Goal: Task Accomplishment & Management: Manage account settings

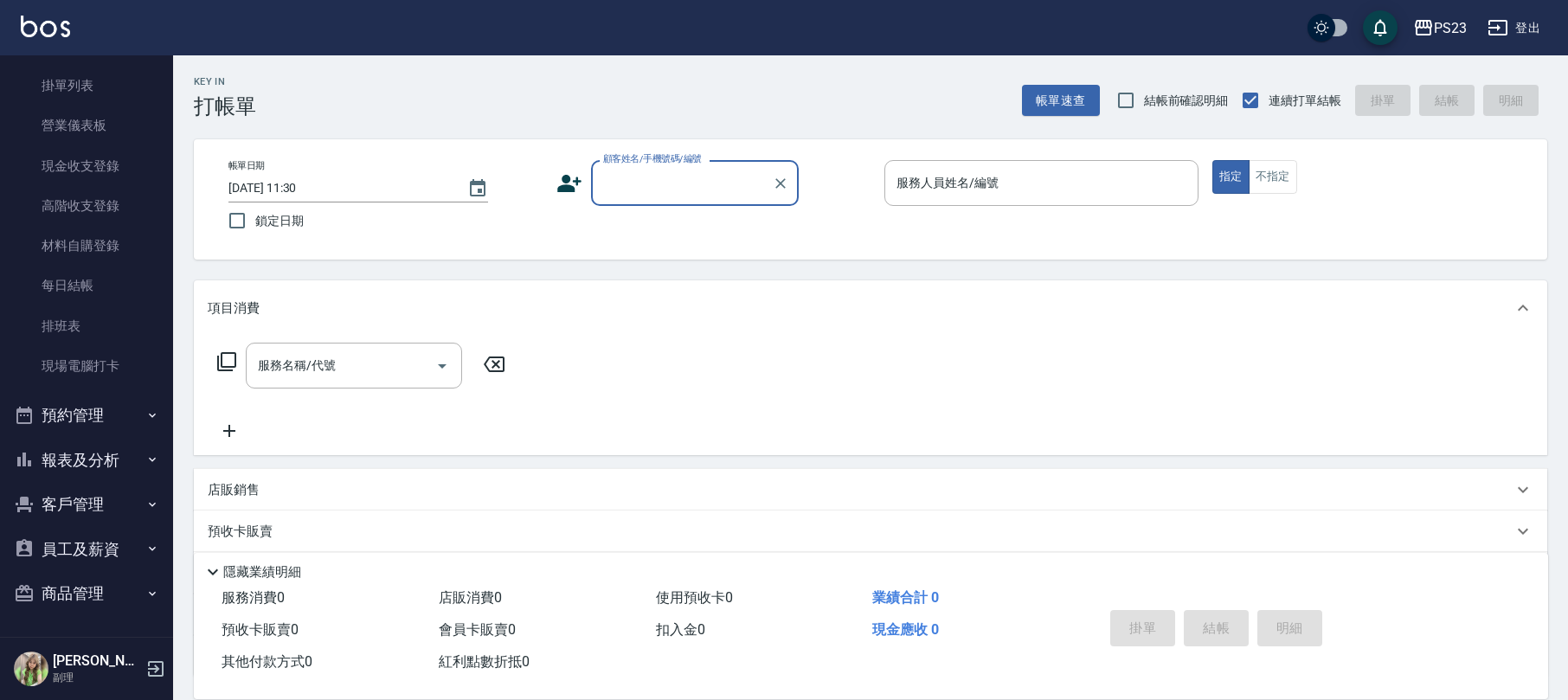
scroll to position [115, 0]
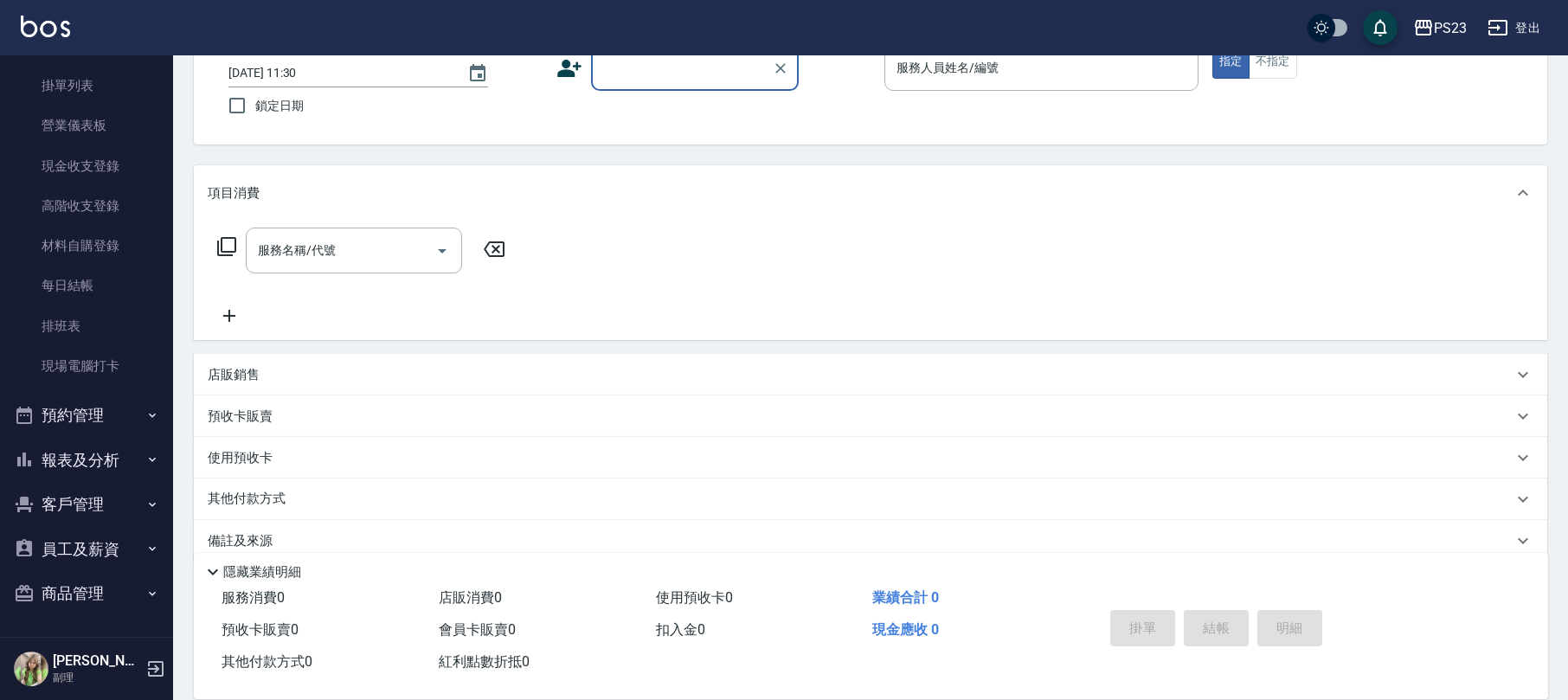
click at [120, 530] on button "員工及薪資" at bounding box center [86, 550] width 159 height 45
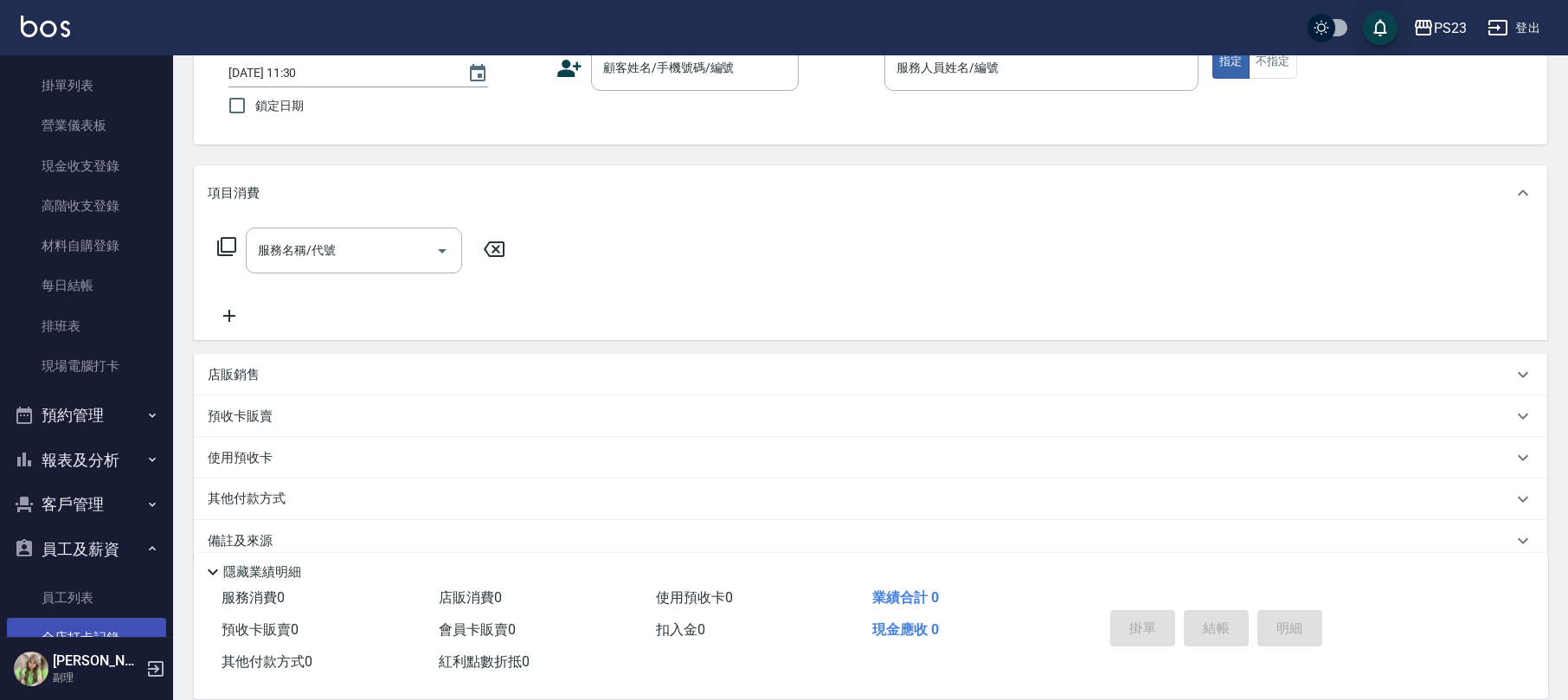
scroll to position [381, 0]
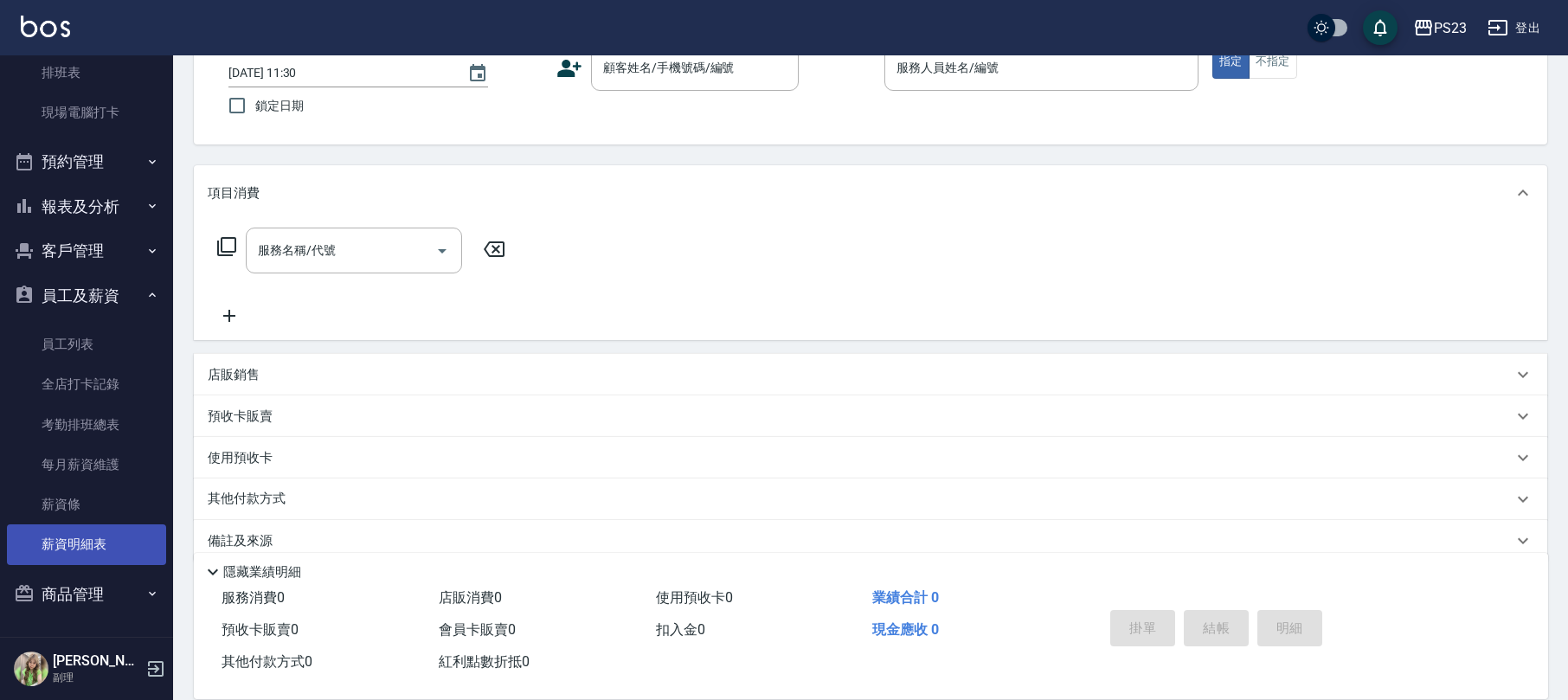
click at [78, 528] on link "薪資明細表" at bounding box center [86, 545] width 159 height 40
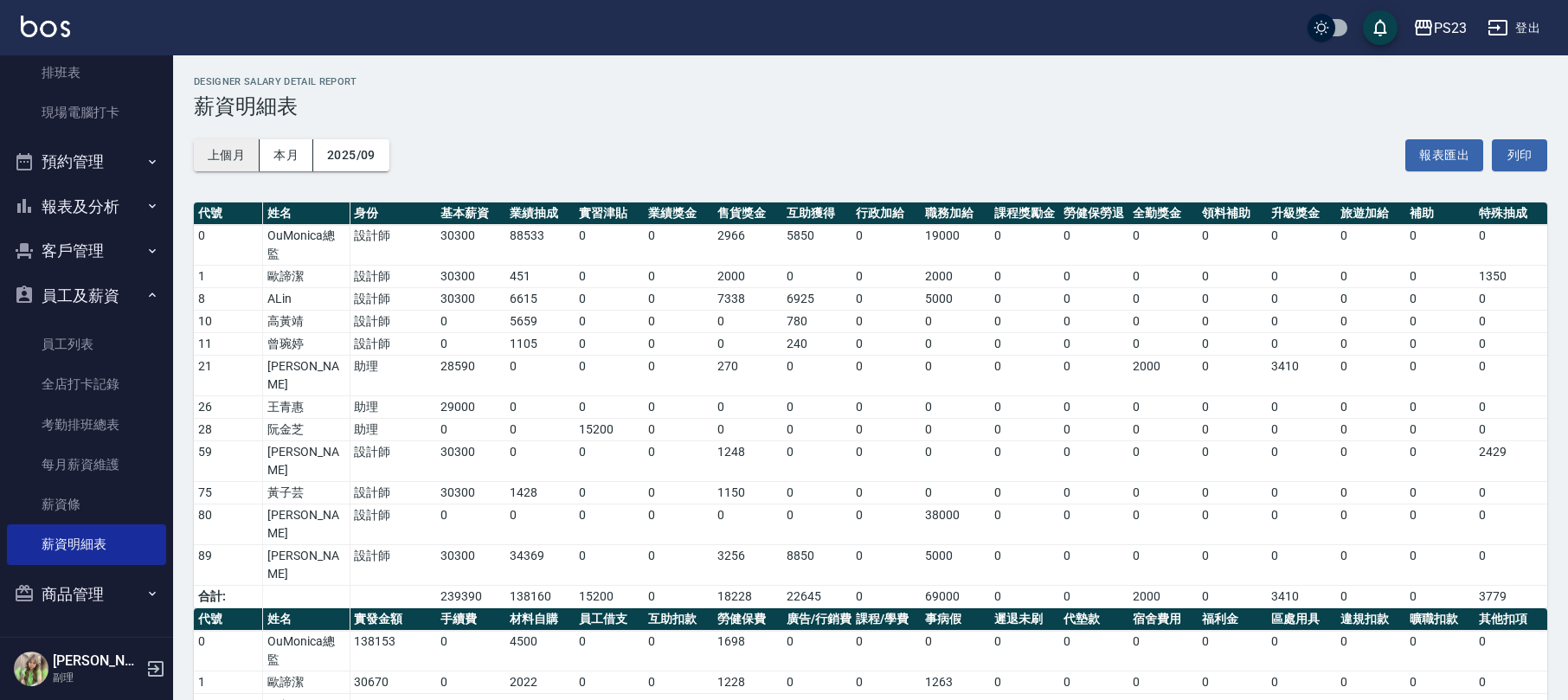
click at [218, 156] on button "上個月" at bounding box center [226, 155] width 65 height 32
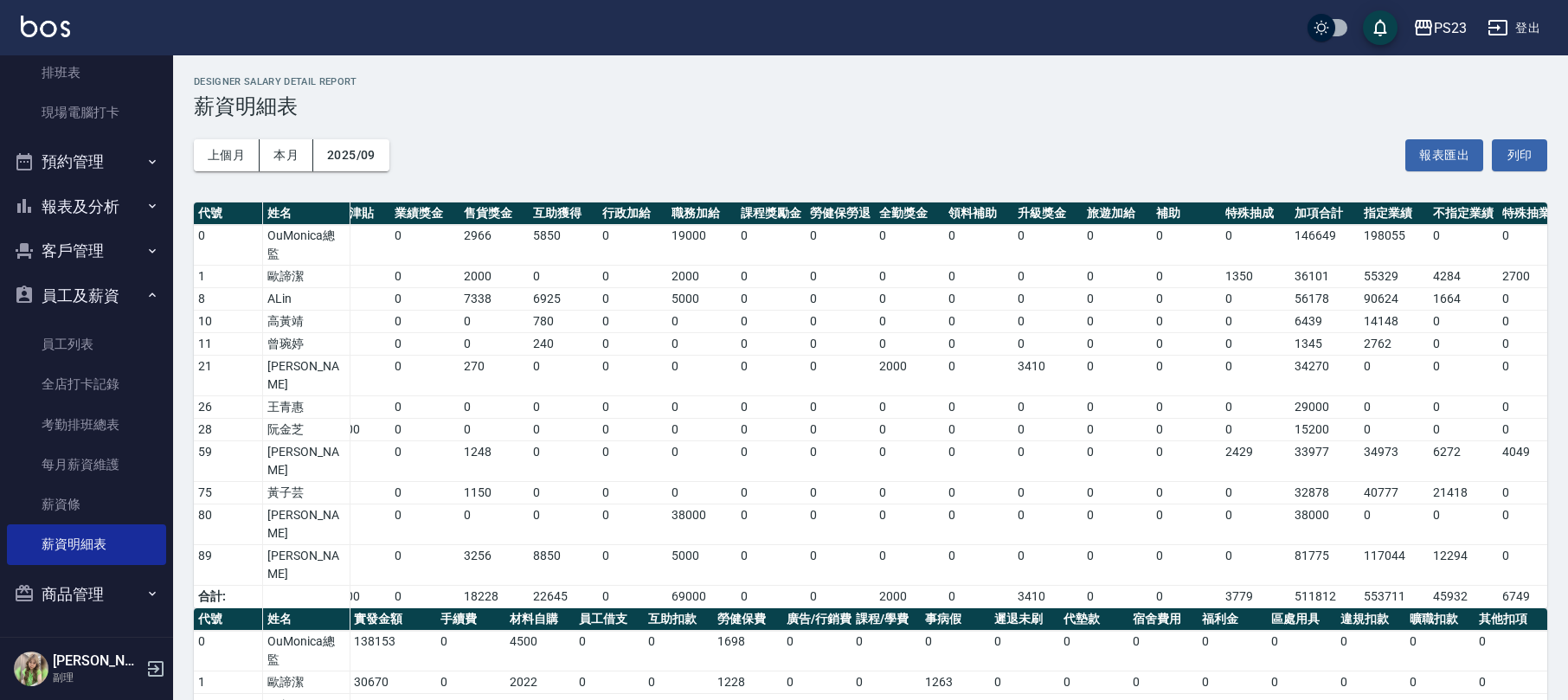
scroll to position [0, 343]
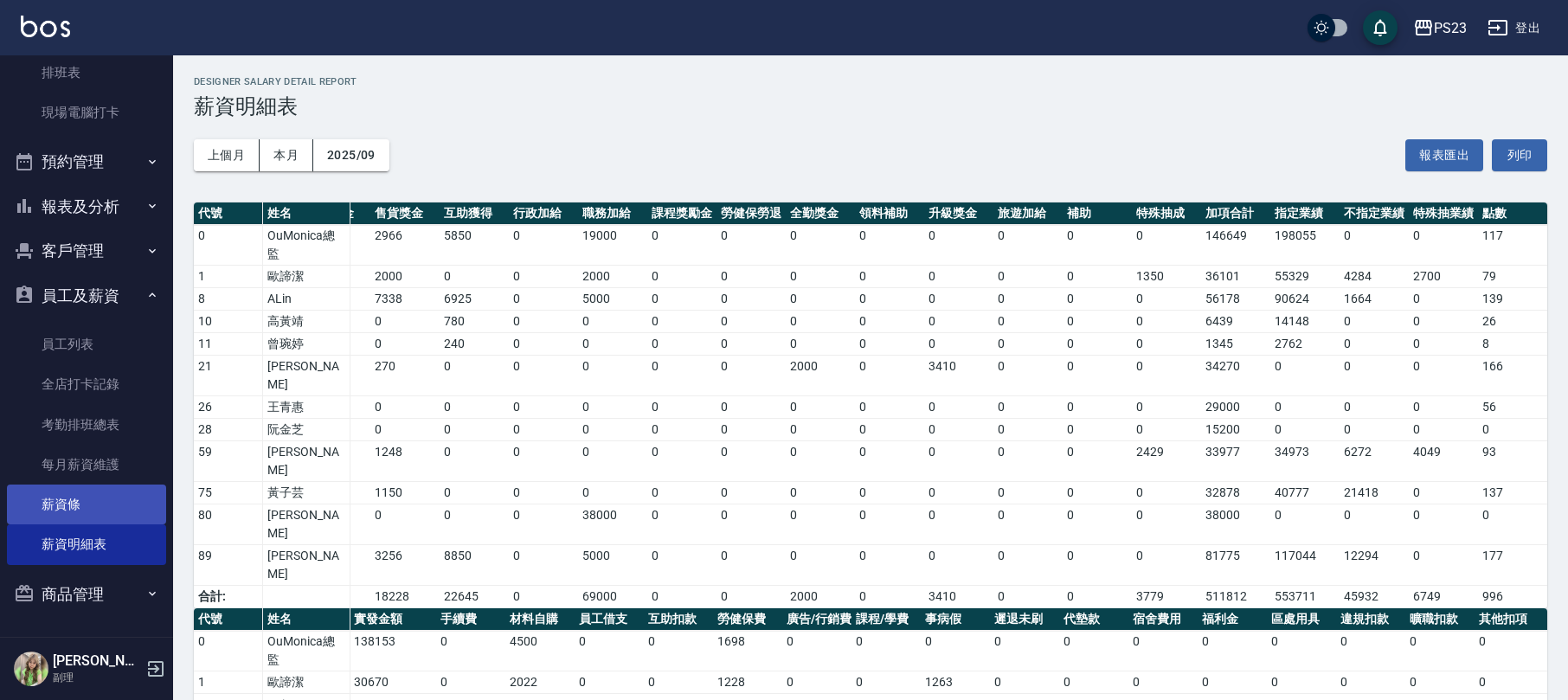
click at [77, 502] on link "薪資條" at bounding box center [86, 504] width 159 height 40
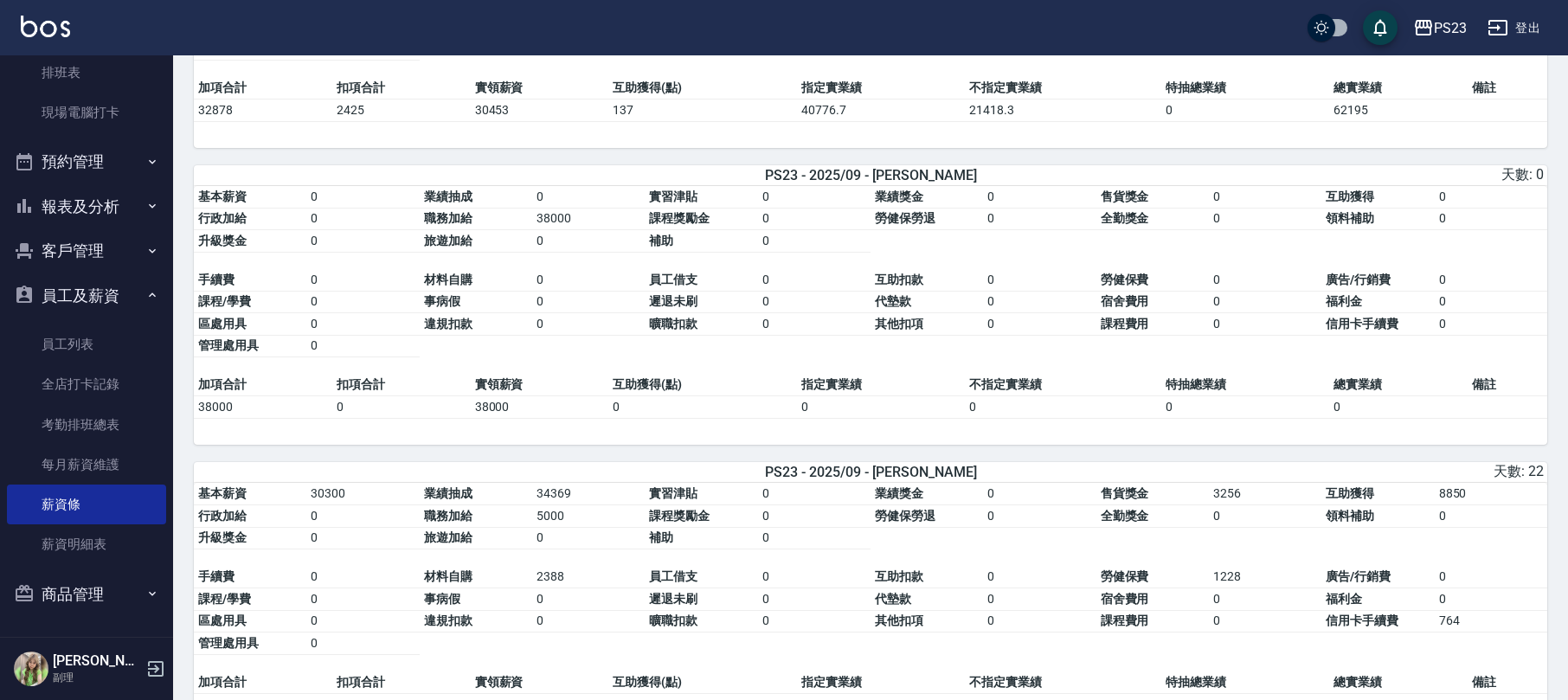
scroll to position [3115, 0]
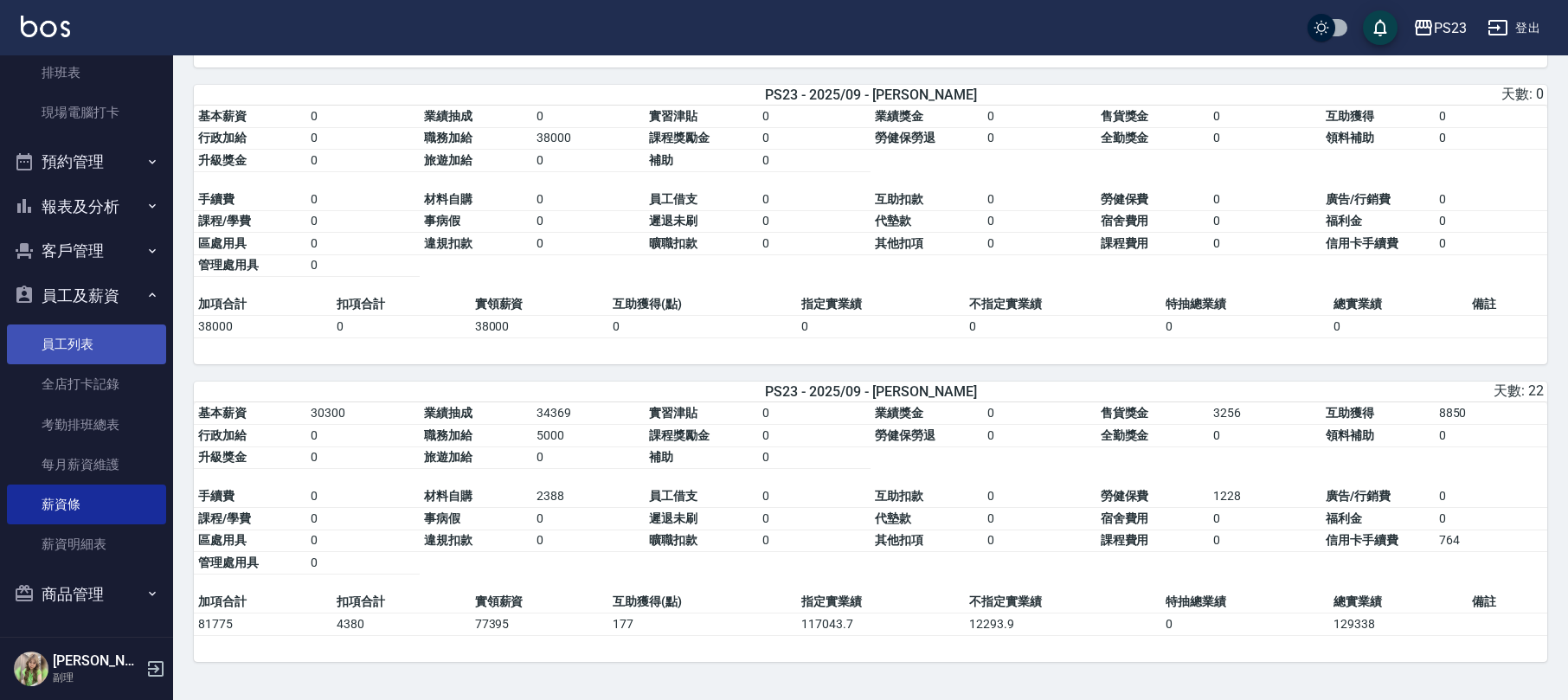
click at [84, 333] on link "員工列表" at bounding box center [86, 345] width 159 height 40
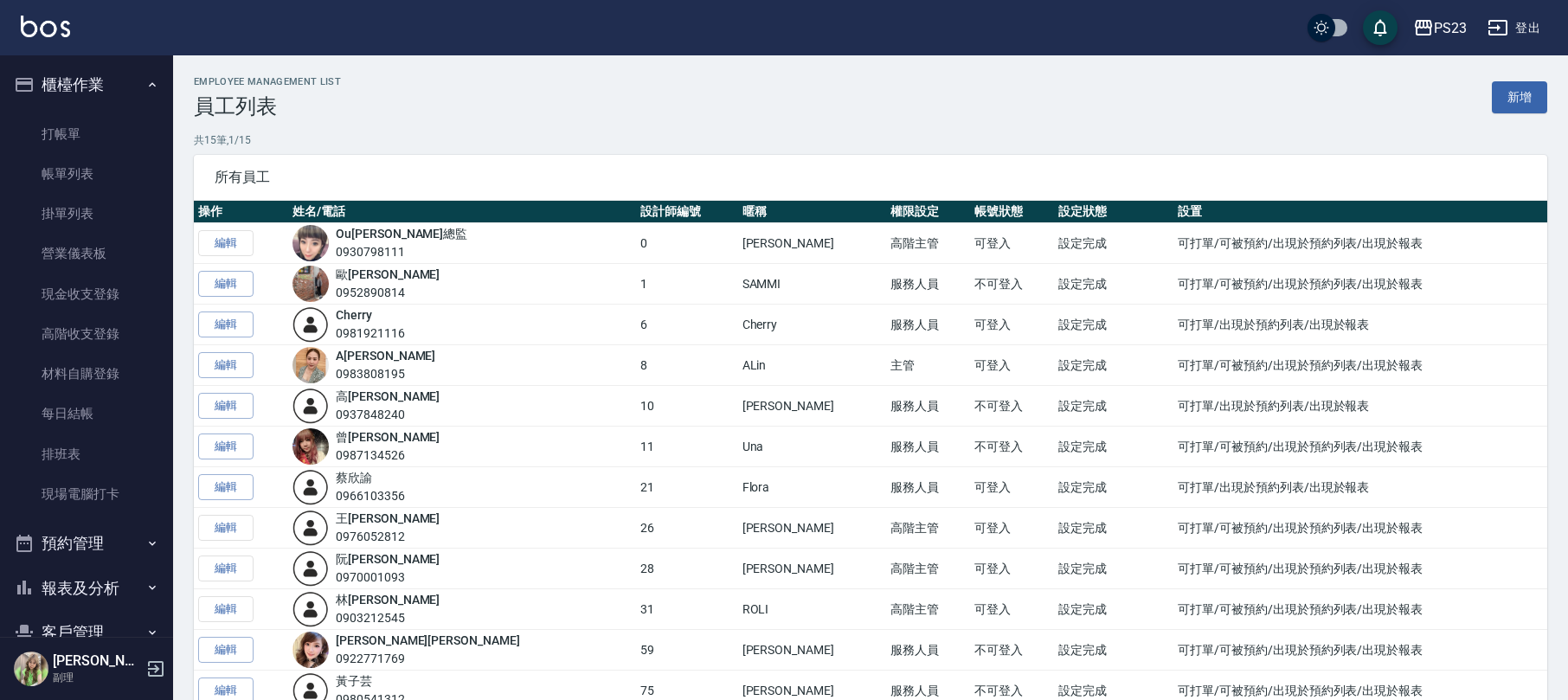
scroll to position [347, 0]
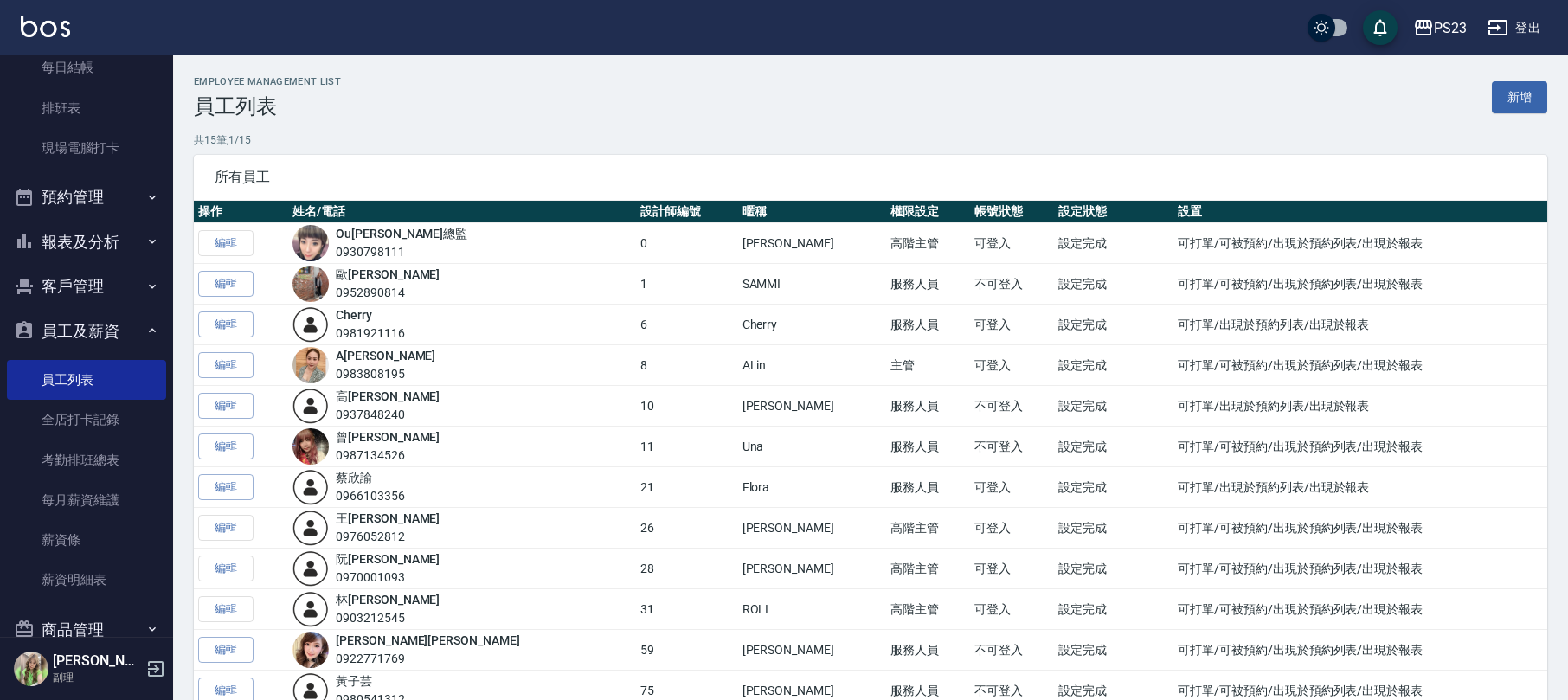
click at [78, 320] on button "員工及薪資" at bounding box center [86, 332] width 159 height 45
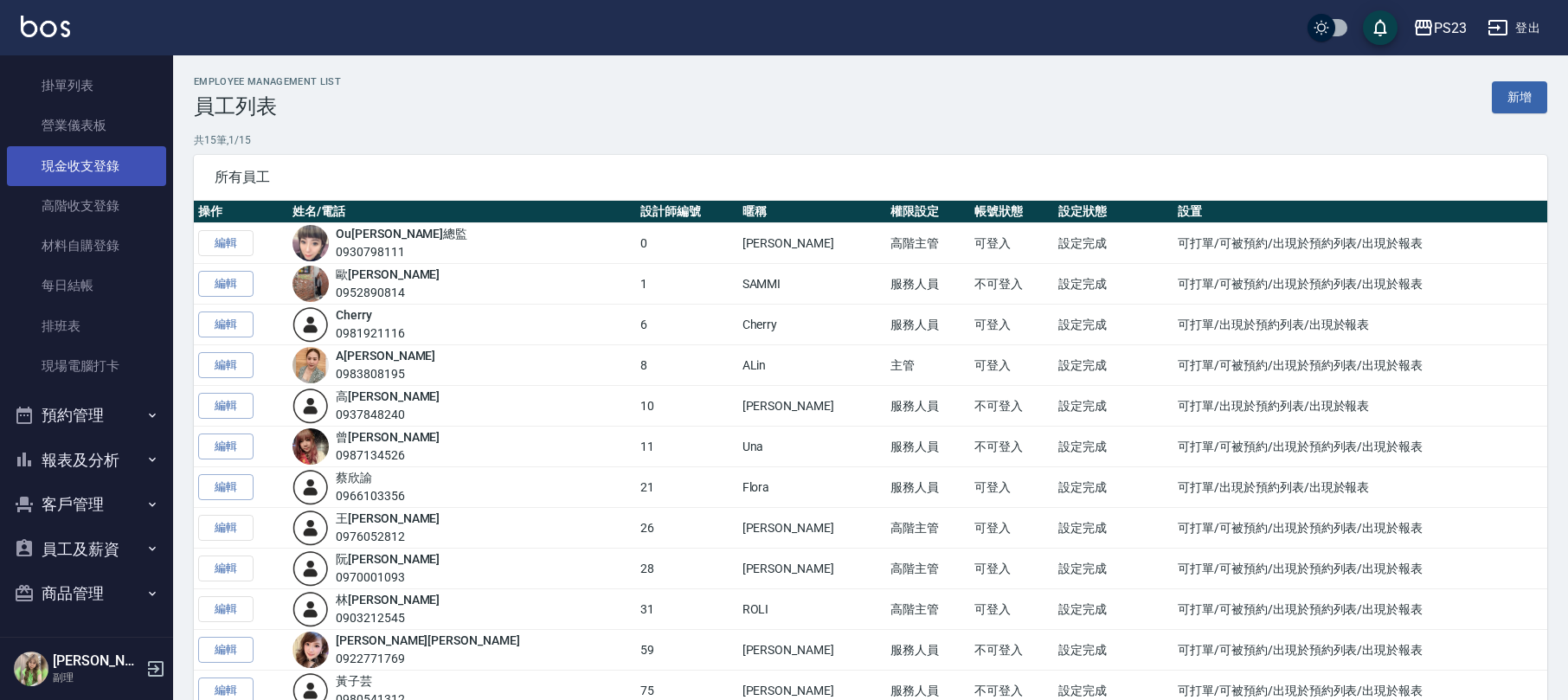
scroll to position [0, 0]
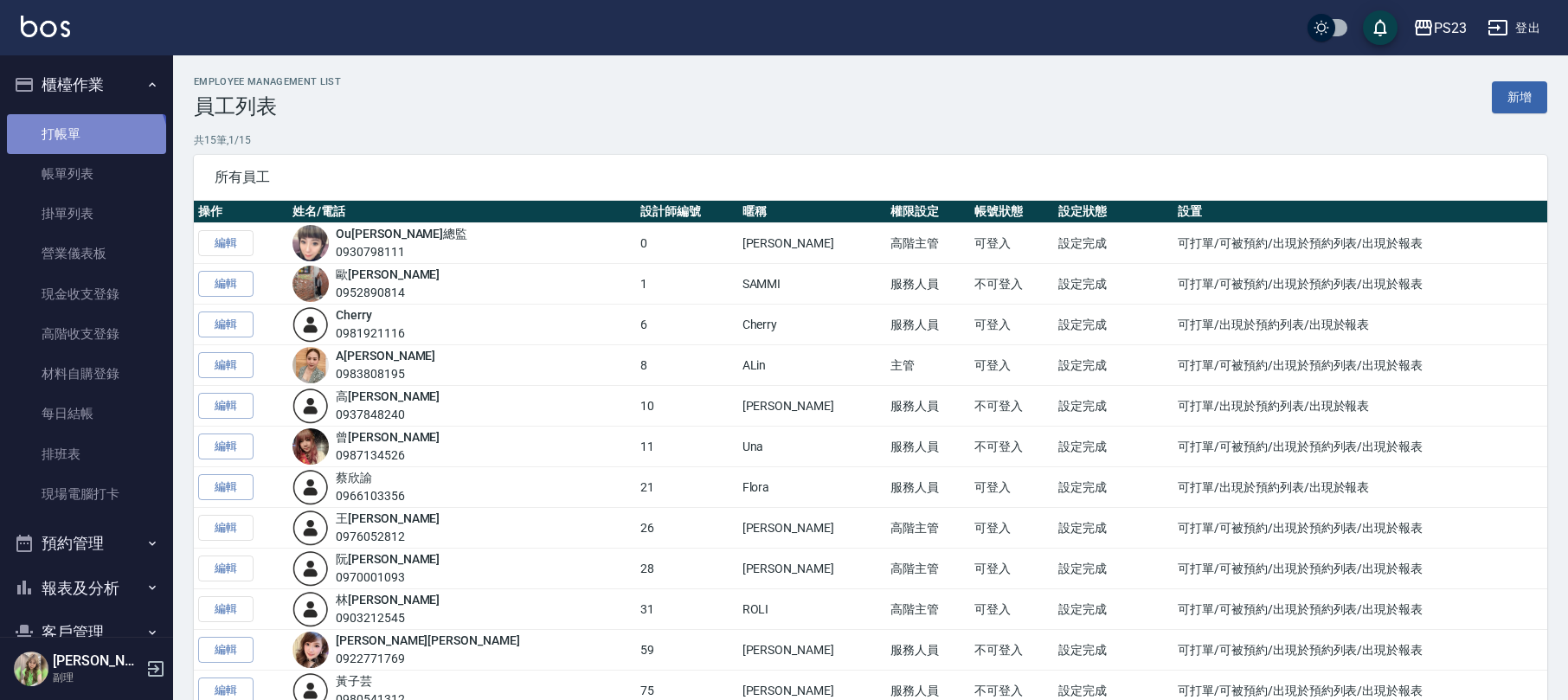
click at [84, 146] on link "打帳單" at bounding box center [86, 134] width 159 height 40
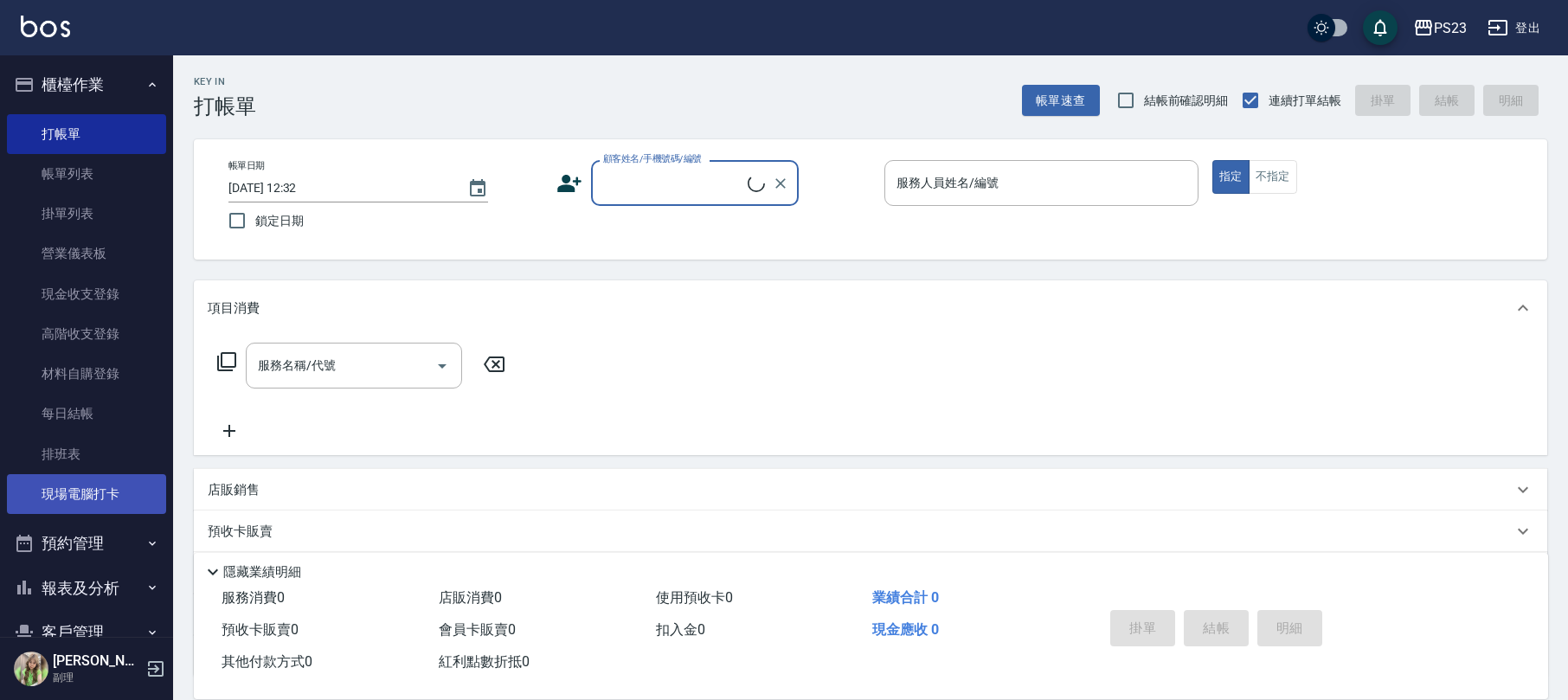
click at [85, 488] on link "現場電腦打卡" at bounding box center [86, 494] width 159 height 40
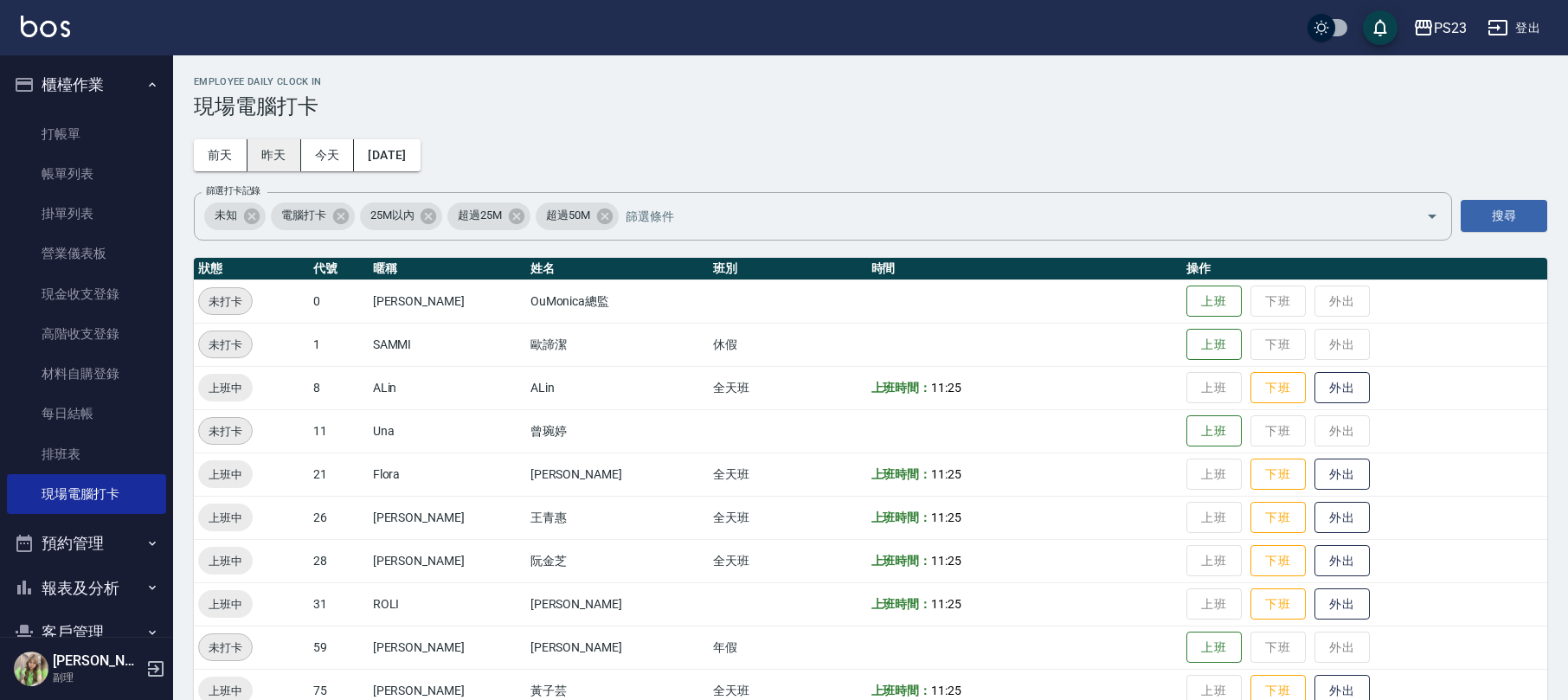
click at [266, 148] on button "昨天" at bounding box center [274, 155] width 53 height 32
